Goal: Transaction & Acquisition: Purchase product/service

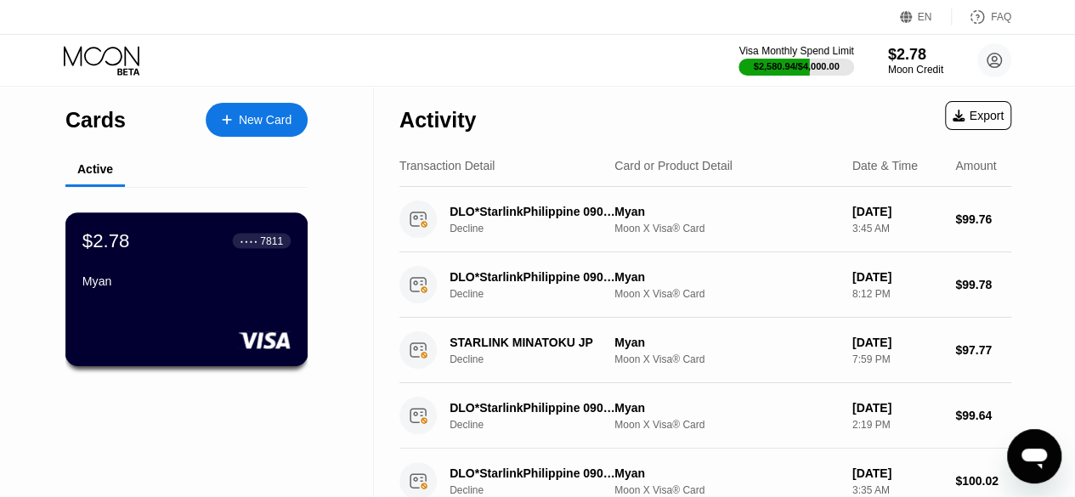
click at [194, 323] on div "$2.78 ● ● ● ● 7811 [GEOGRAPHIC_DATA]" at bounding box center [186, 289] width 243 height 154
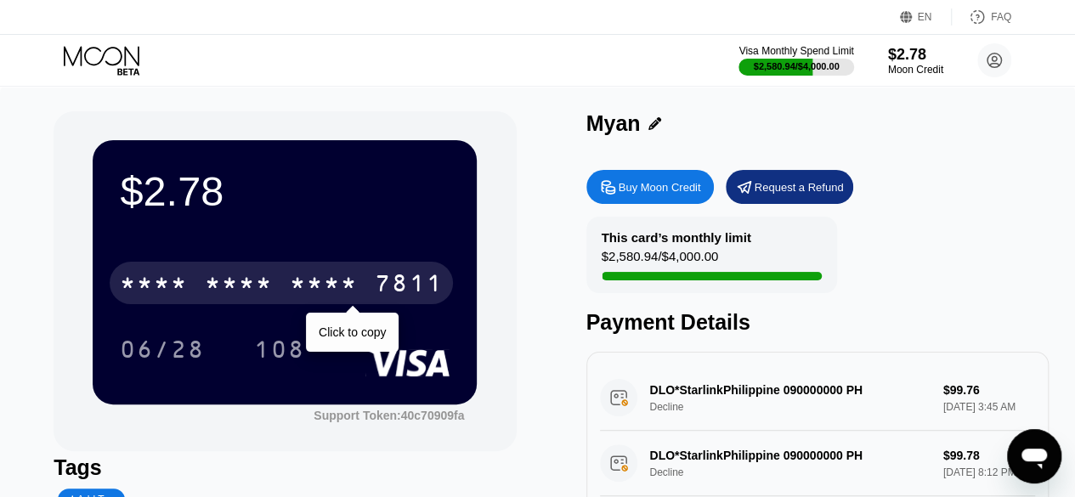
click at [263, 293] on div "* * * *" at bounding box center [239, 285] width 68 height 27
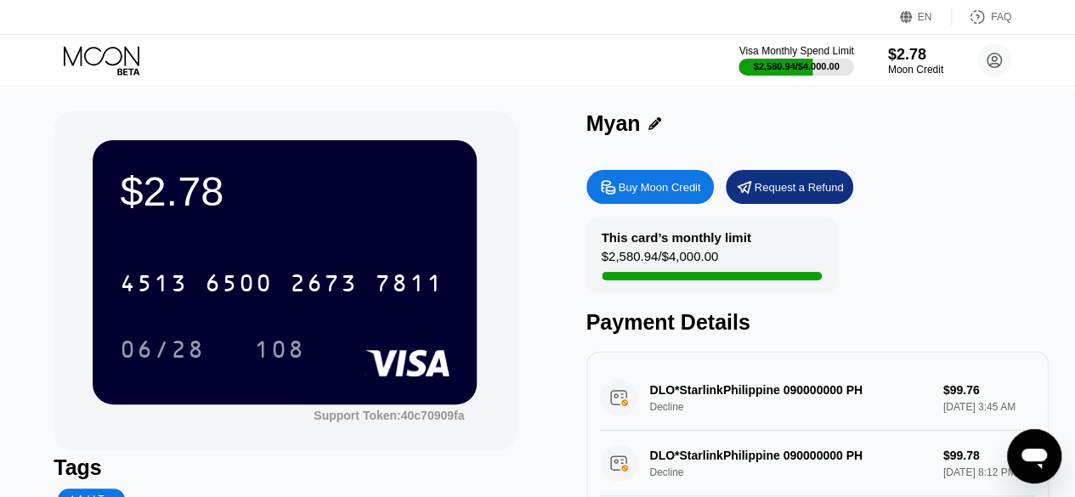
click at [669, 192] on div "Buy Moon Credit" at bounding box center [660, 187] width 82 height 14
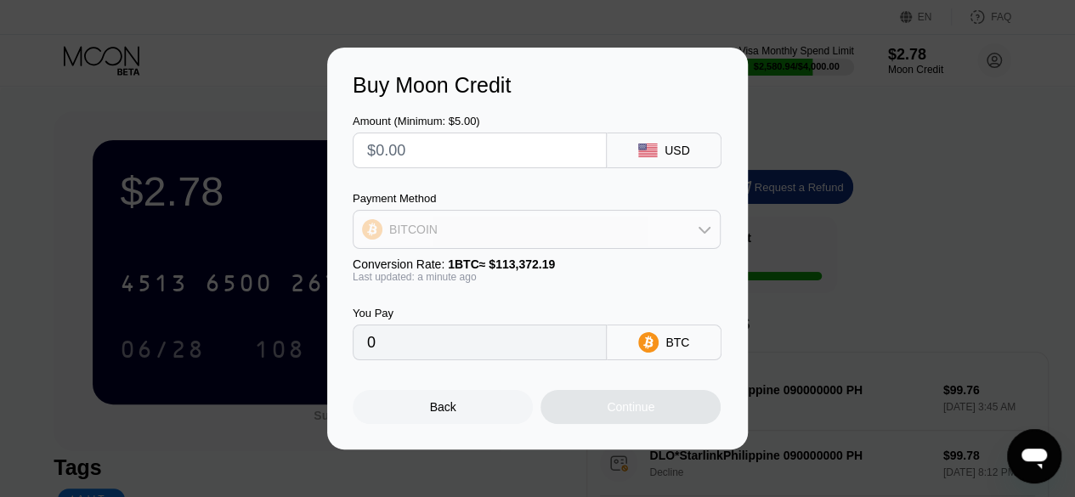
click at [602, 234] on div "BITCOIN" at bounding box center [536, 229] width 366 height 34
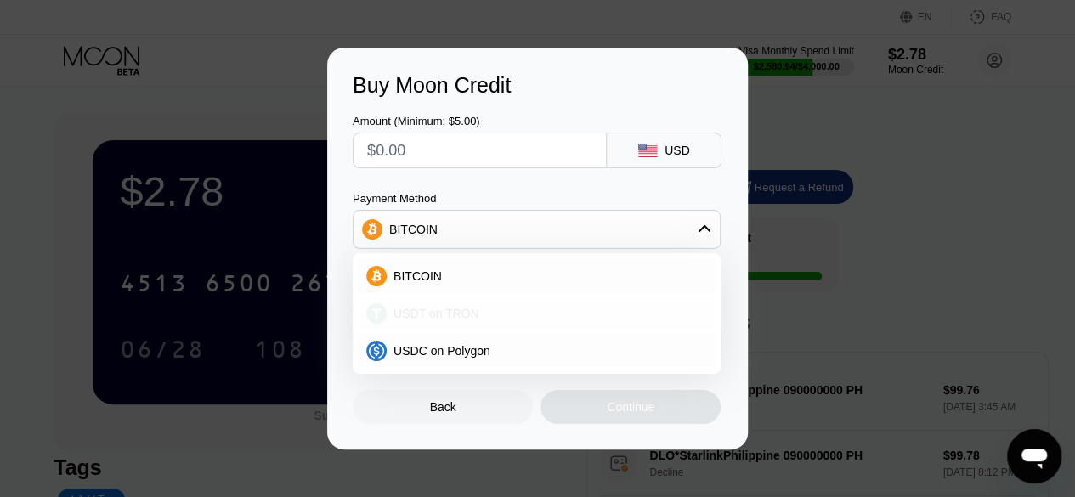
click at [552, 311] on div "USDT on TRON" at bounding box center [547, 314] width 320 height 14
type input "0.00"
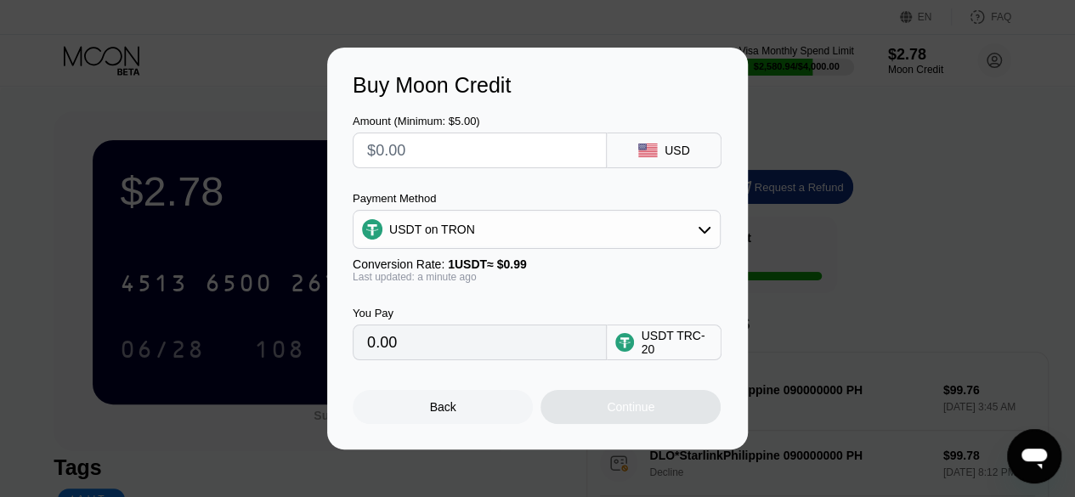
click at [464, 150] on input "text" at bounding box center [479, 150] width 225 height 34
type input "$2"
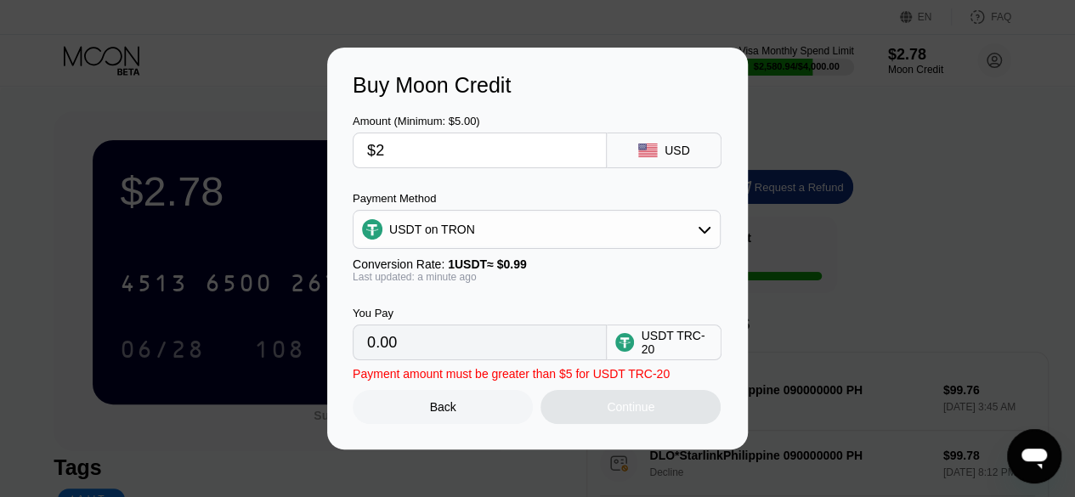
type input "2.02"
type input "$20"
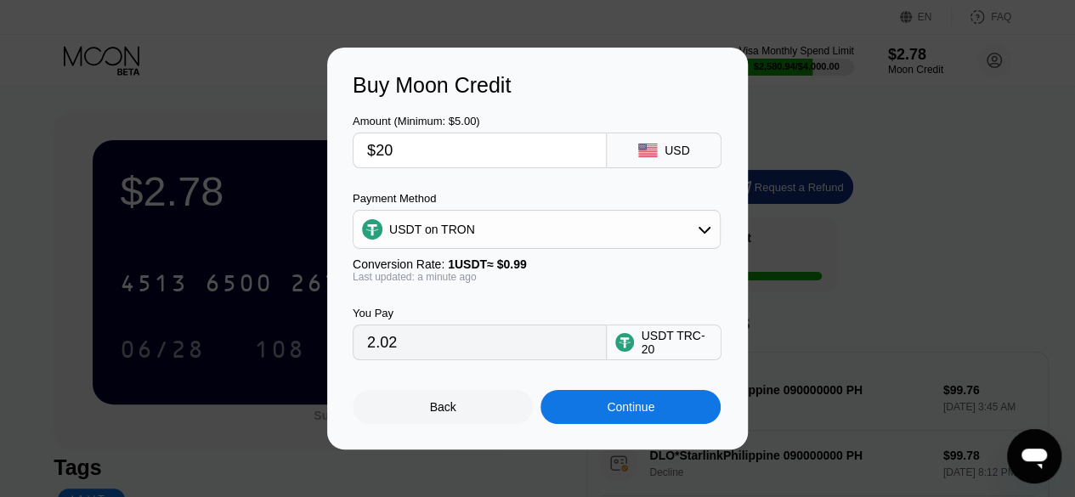
type input "20.20"
type input "$201"
type input "203.03"
type input "$20"
type input "20.20"
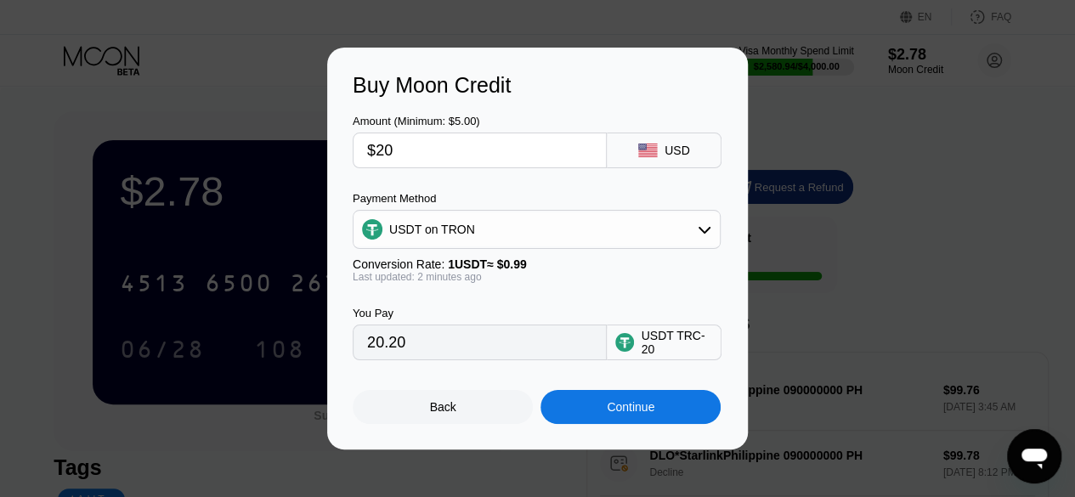
type input "$2"
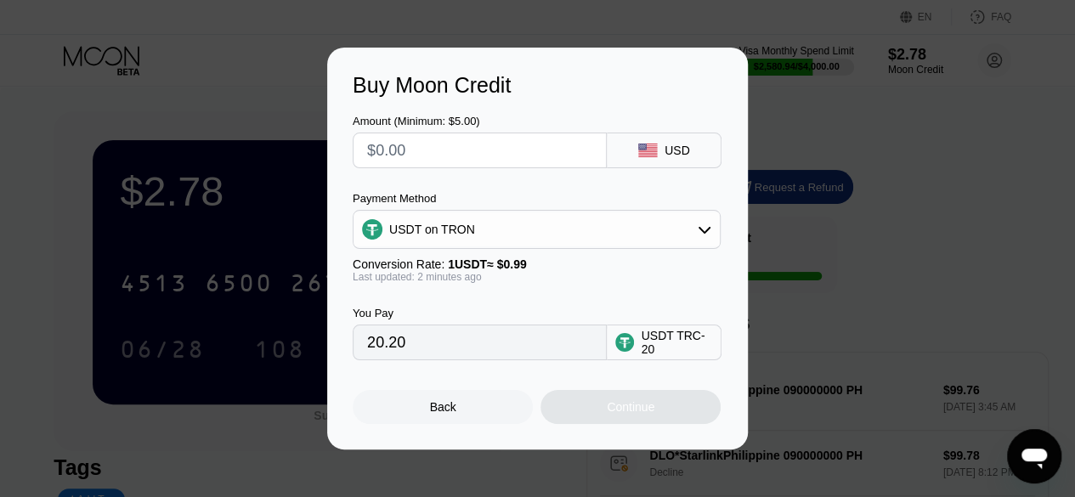
type input "0.00"
type input "$1"
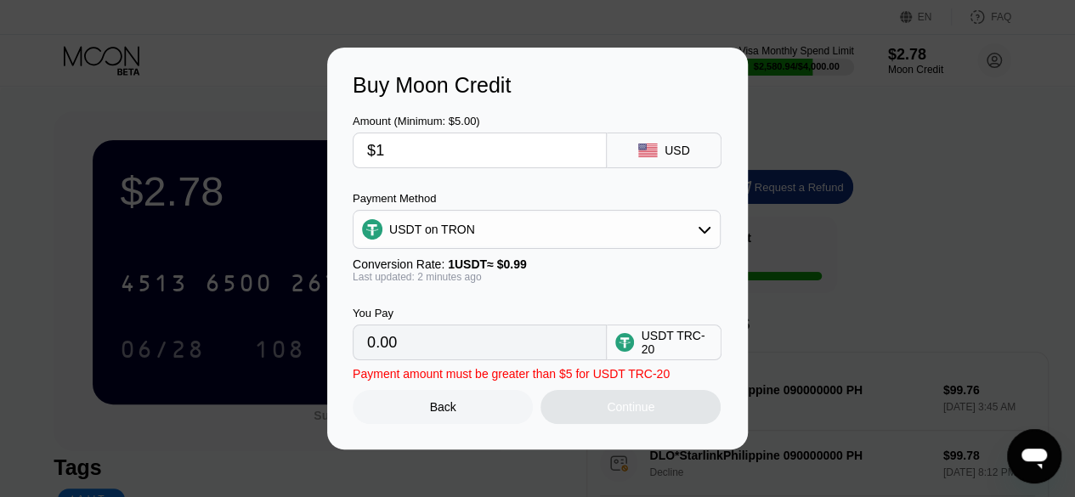
type input "1.01"
type input "$100"
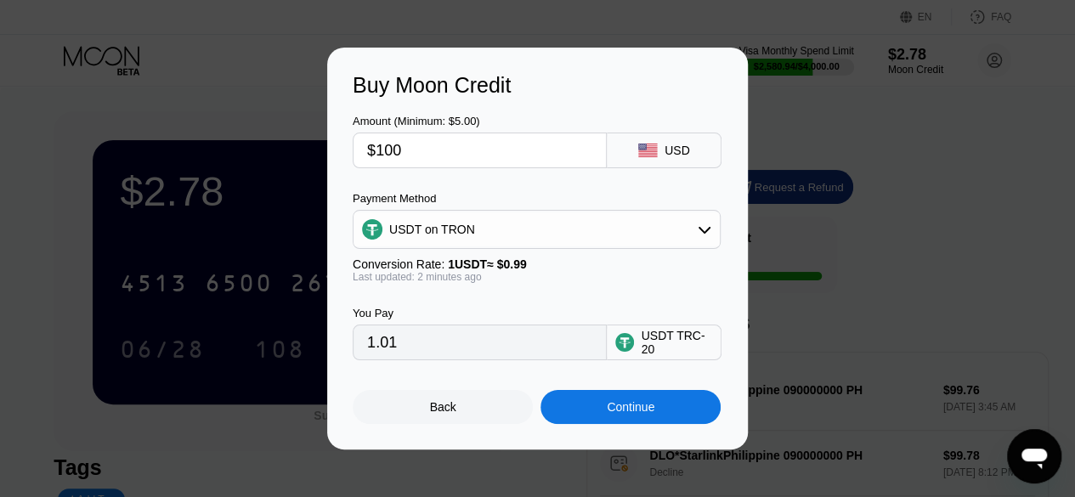
type input "101.01"
type input "$100"
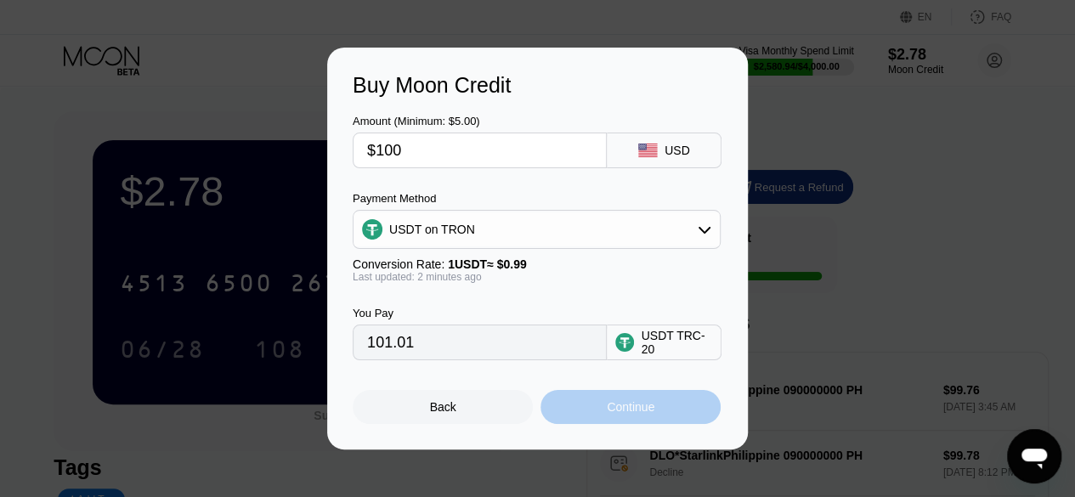
click at [610, 404] on div "Continue" at bounding box center [630, 407] width 180 height 34
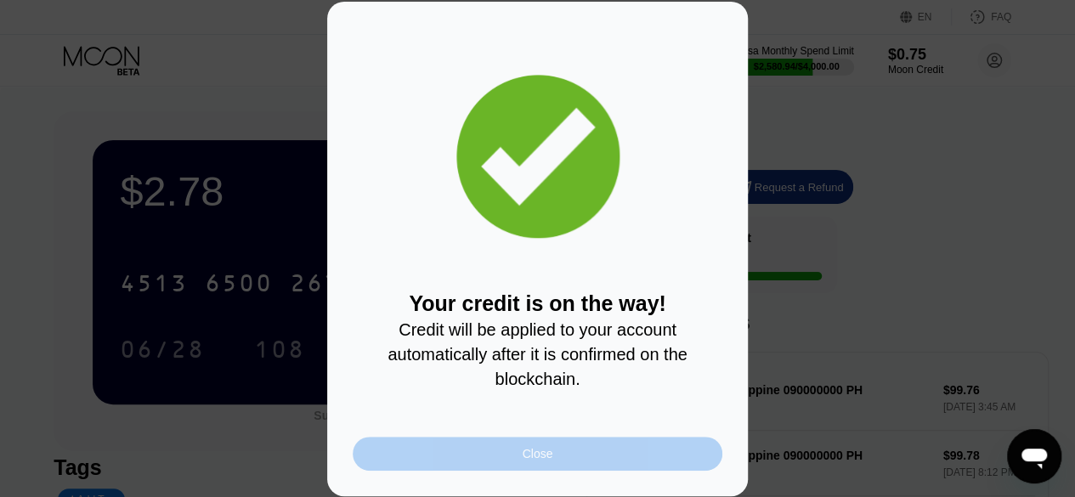
click at [554, 466] on div "Close" at bounding box center [538, 454] width 370 height 34
